Goal: Task Accomplishment & Management: Manage account settings

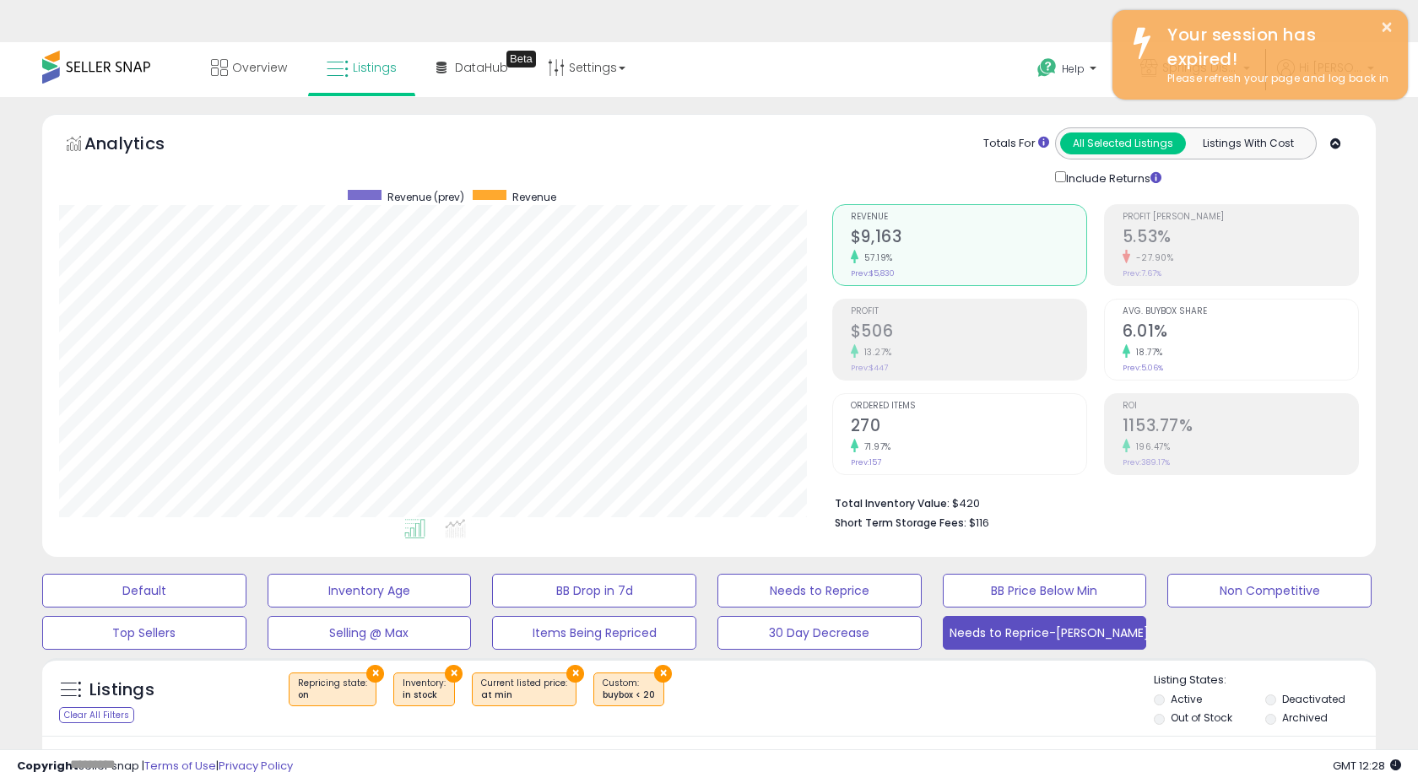
select select "**"
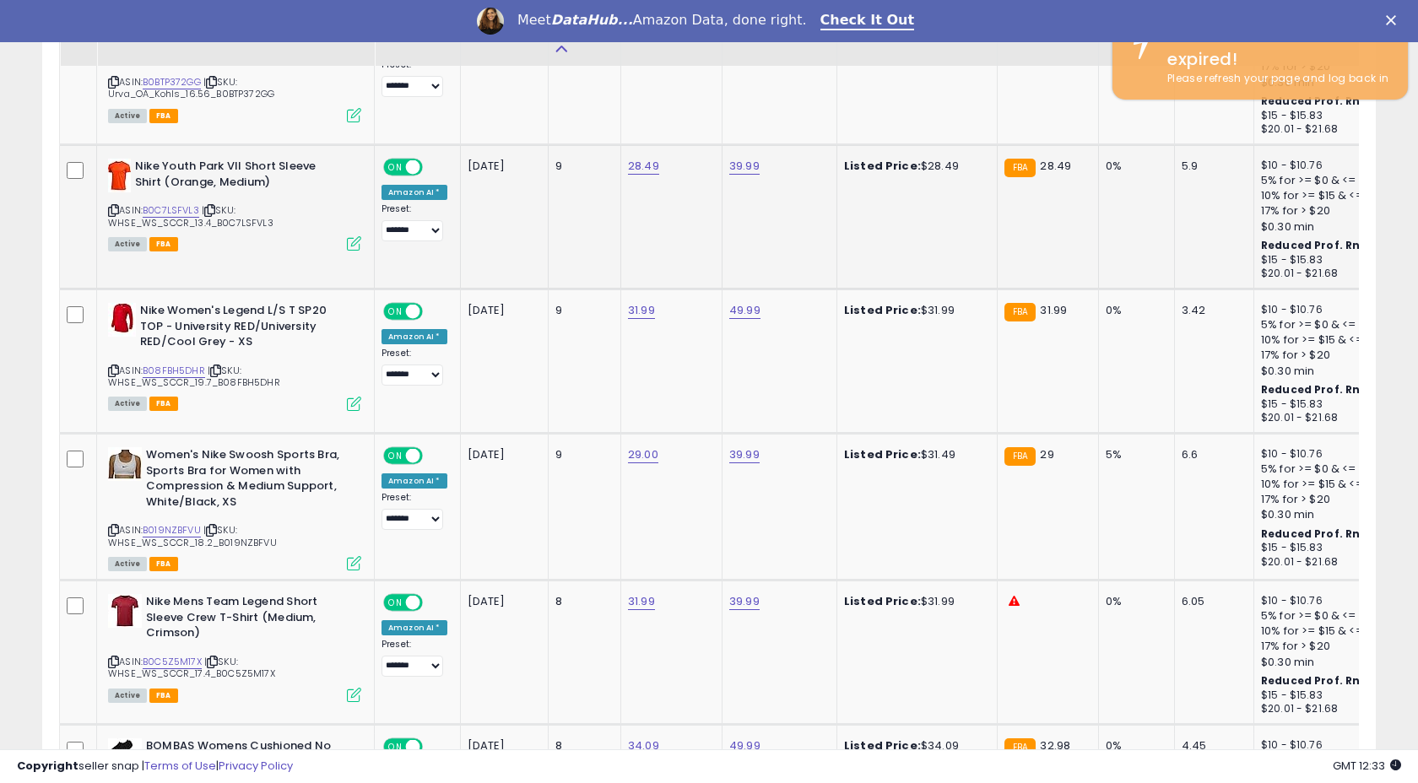
scroll to position [0, 77]
